Goal: Task Accomplishment & Management: Manage account settings

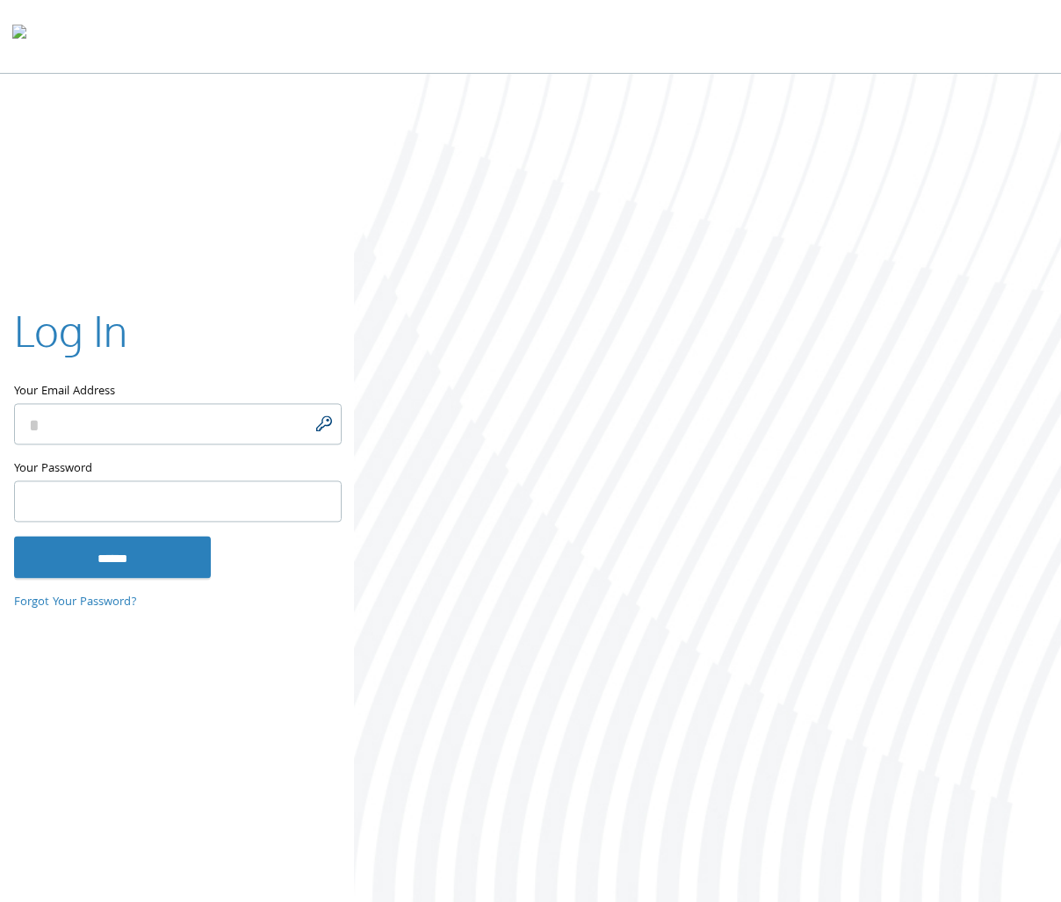
click at [322, 425] on input "Your Email Address" at bounding box center [178, 423] width 328 height 41
type input "**********"
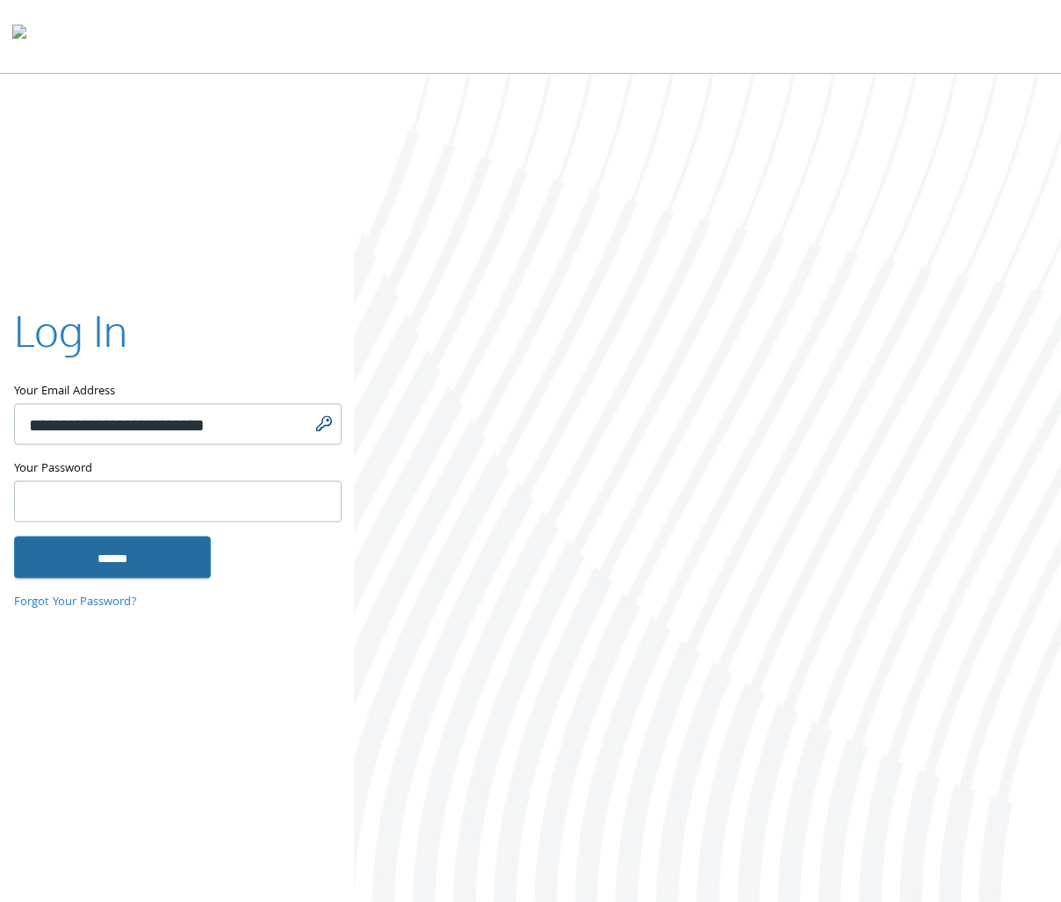
click at [95, 551] on input "******" at bounding box center [112, 557] width 197 height 42
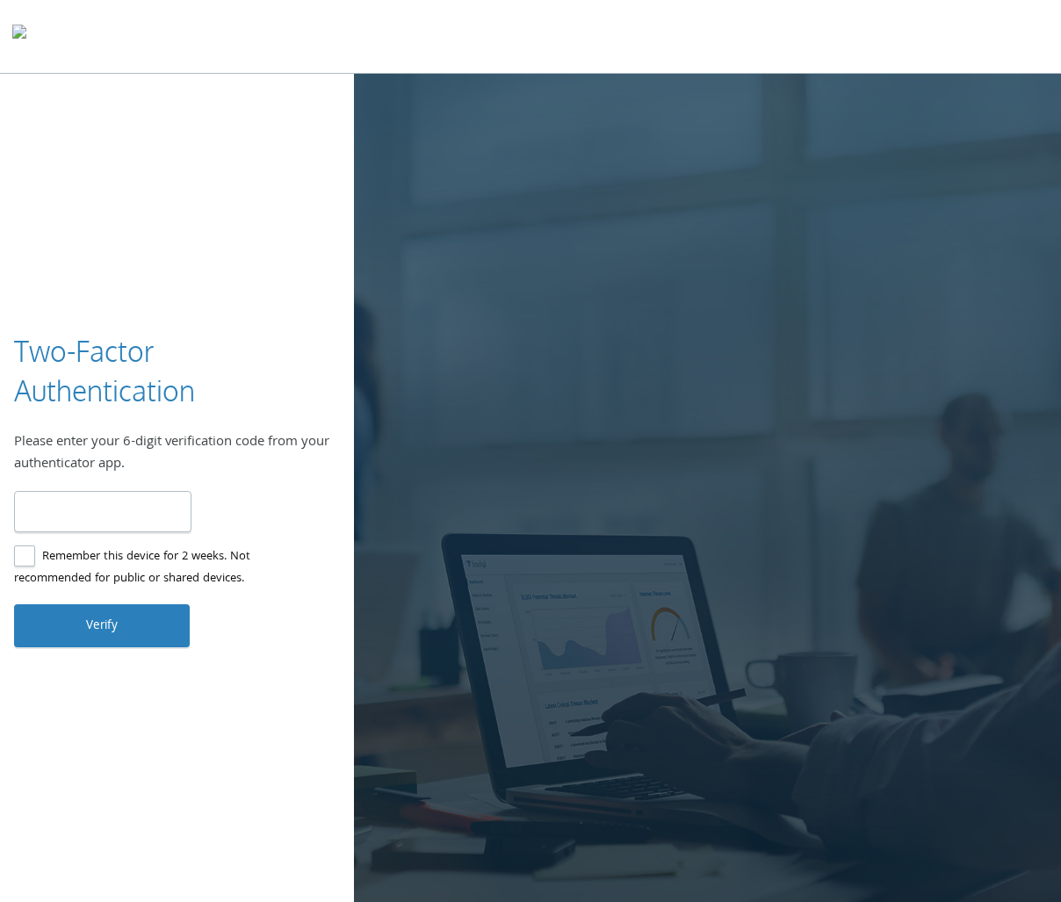
type input "******"
